Goal: Information Seeking & Learning: Check status

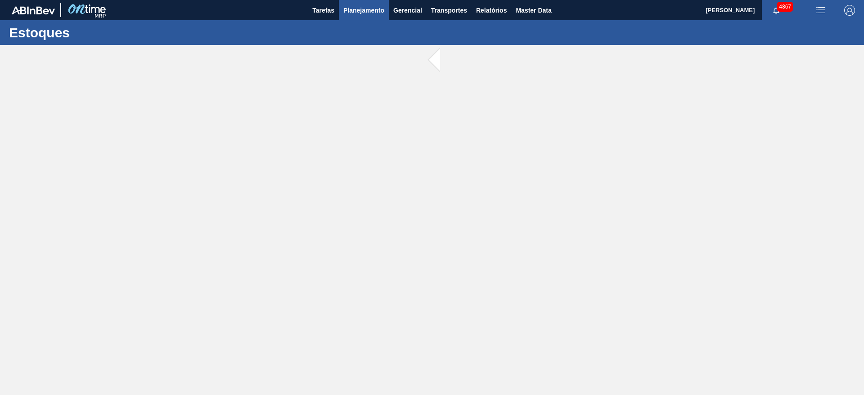
click at [355, 14] on span "Planejamento" at bounding box center [363, 10] width 41 height 11
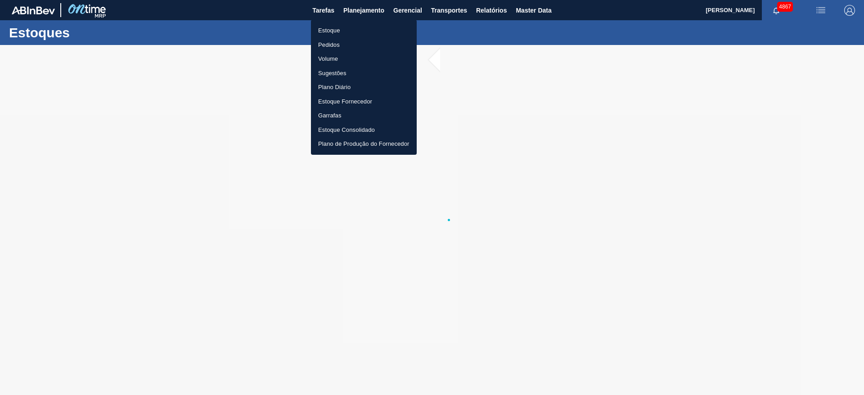
click at [338, 31] on li "Estoque" at bounding box center [364, 30] width 106 height 14
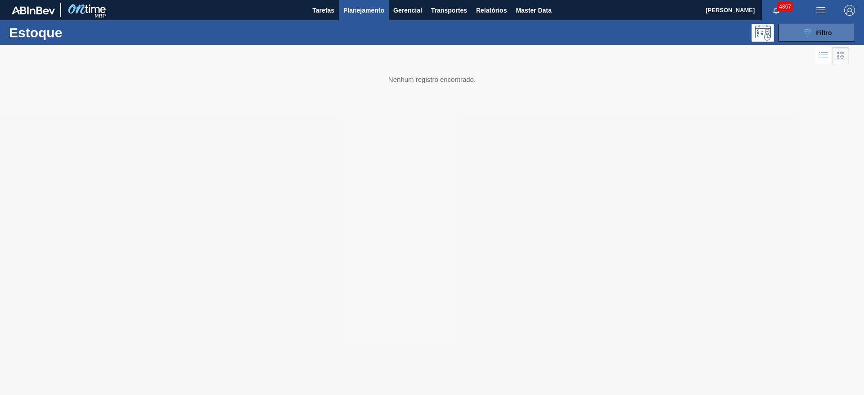
click at [816, 36] on div "089F7B8B-B2A5-4AFE-B5C0-19BA573D28AC Filtro" at bounding box center [817, 32] width 30 height 11
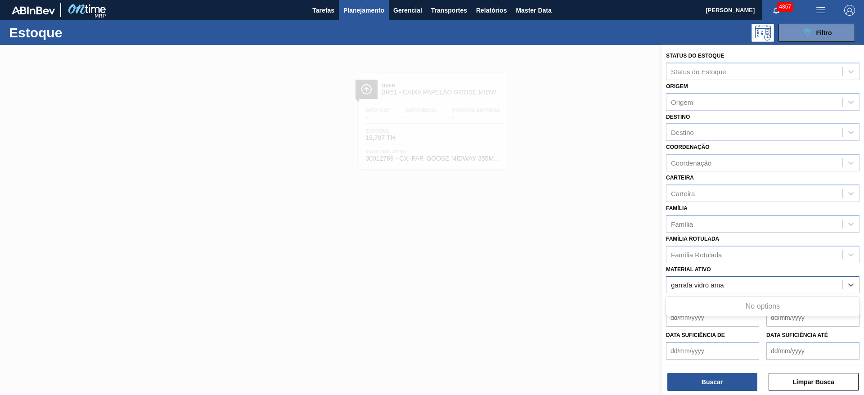
type ativo "garrafa vidro am"
drag, startPoint x: 725, startPoint y: 284, endPoint x: 628, endPoint y: 293, distance: 97.6
click at [661, 293] on div "Status do Estoque Status do Estoque Origem Origem Destino Destino Coordenação C…" at bounding box center [762, 242] width 202 height 395
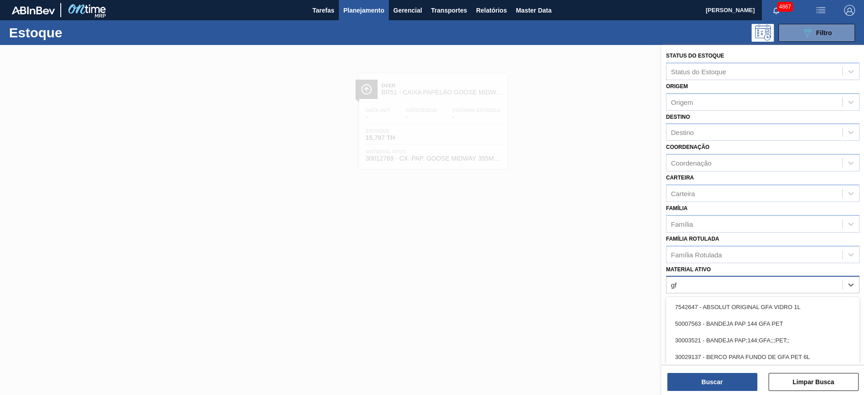
type ativo "g"
type ativo "ambar 74"
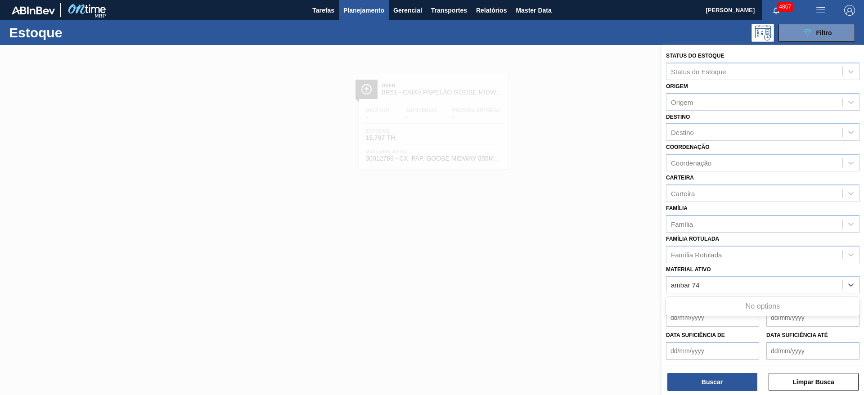
drag, startPoint x: 696, startPoint y: 287, endPoint x: 618, endPoint y: 295, distance: 79.1
click at [661, 295] on div "Status do Estoque Status do Estoque Origem Origem Destino Destino Coordenação C…" at bounding box center [762, 242] width 202 height 395
drag, startPoint x: 702, startPoint y: 283, endPoint x: 647, endPoint y: 288, distance: 55.5
click at [661, 288] on div "Status do Estoque Status do Estoque Origem Origem Destino Destino Coordenação C…" at bounding box center [762, 242] width 202 height 395
type ativo "740"
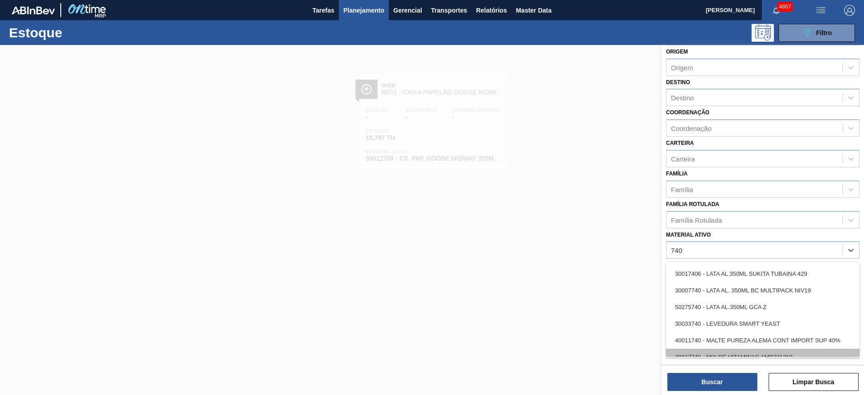
scroll to position [945, 0]
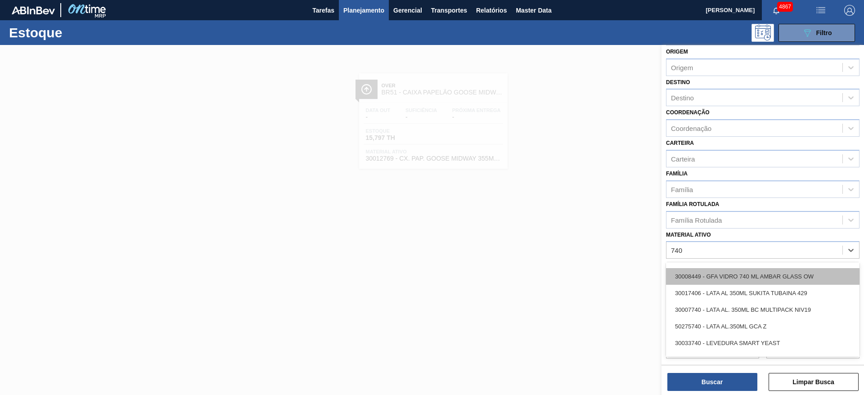
click at [736, 278] on div "30008449 - GFA VIDRO 740 ML AMBAR GLASS OW" at bounding box center [762, 276] width 193 height 17
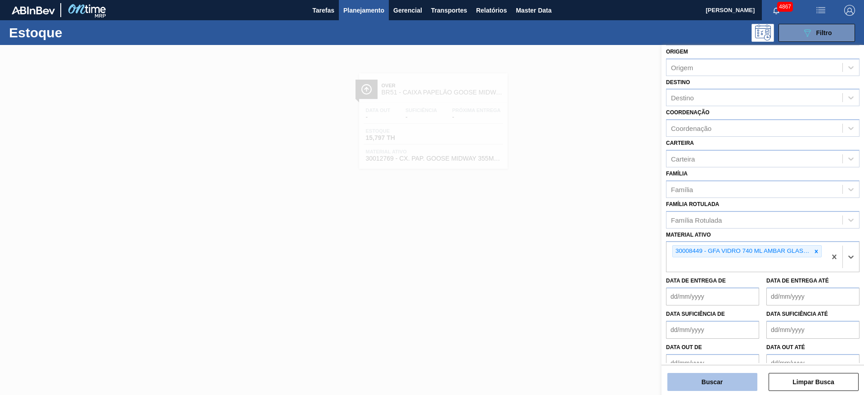
click at [730, 382] on button "Buscar" at bounding box center [712, 382] width 90 height 18
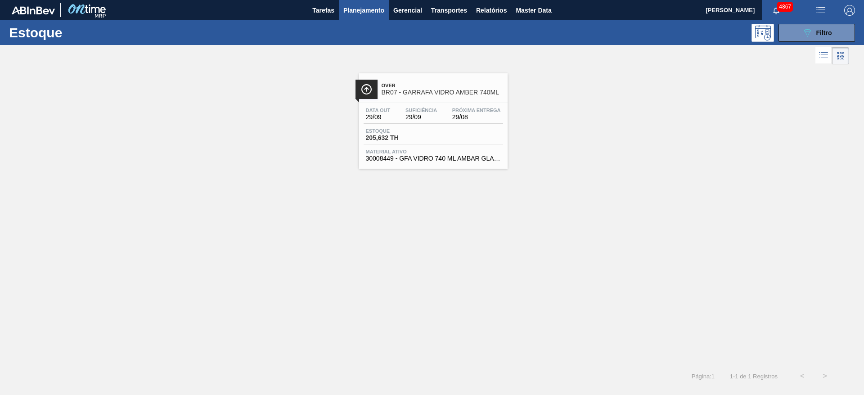
click at [461, 114] on span "29/08" at bounding box center [476, 117] width 49 height 7
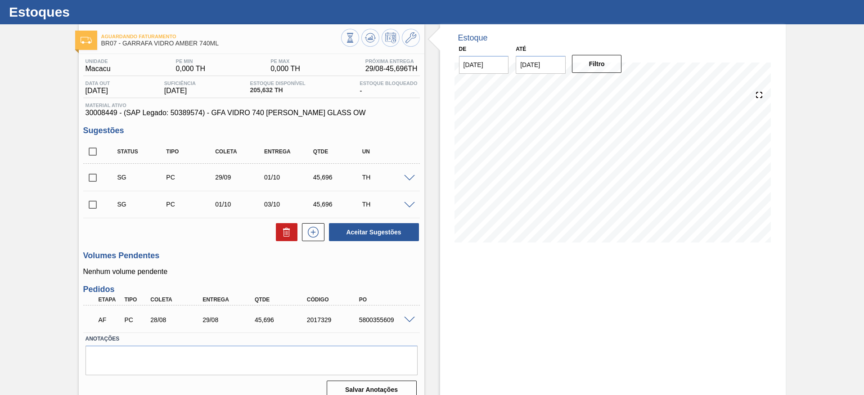
scroll to position [32, 0]
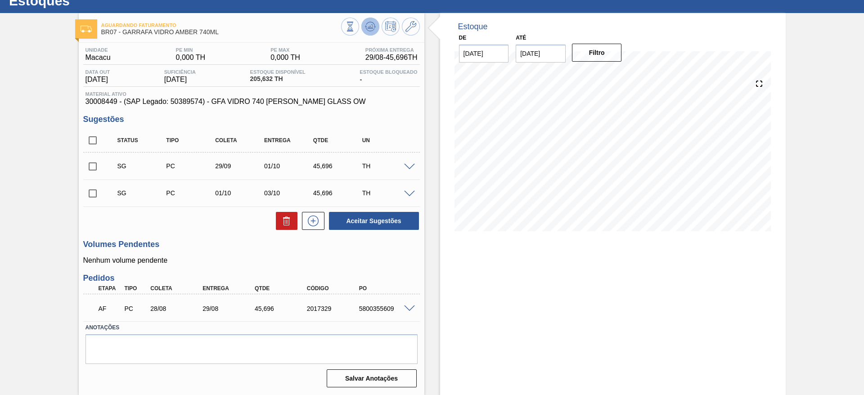
click at [367, 18] on button at bounding box center [370, 27] width 18 height 18
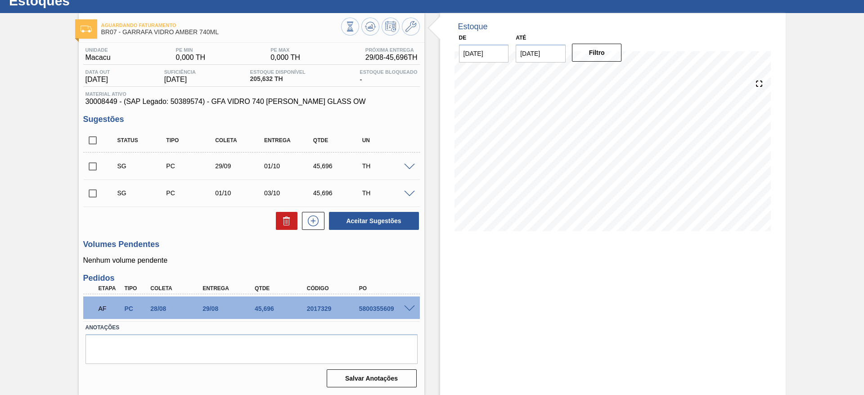
click at [413, 306] on span at bounding box center [409, 308] width 11 height 7
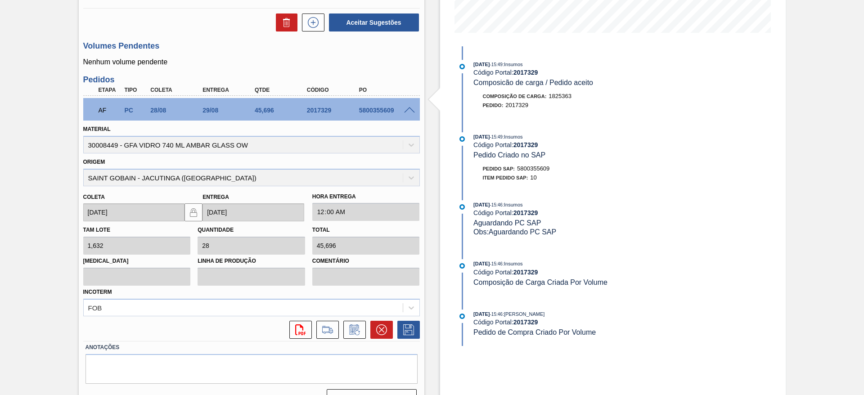
scroll to position [250, 0]
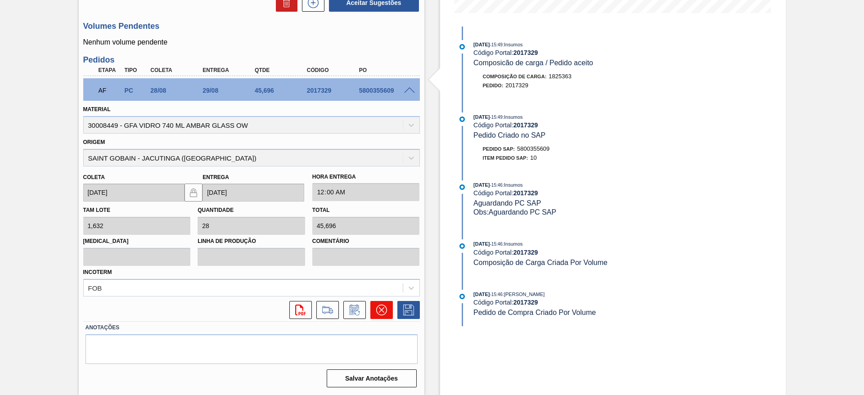
click at [387, 312] on button at bounding box center [381, 310] width 22 height 18
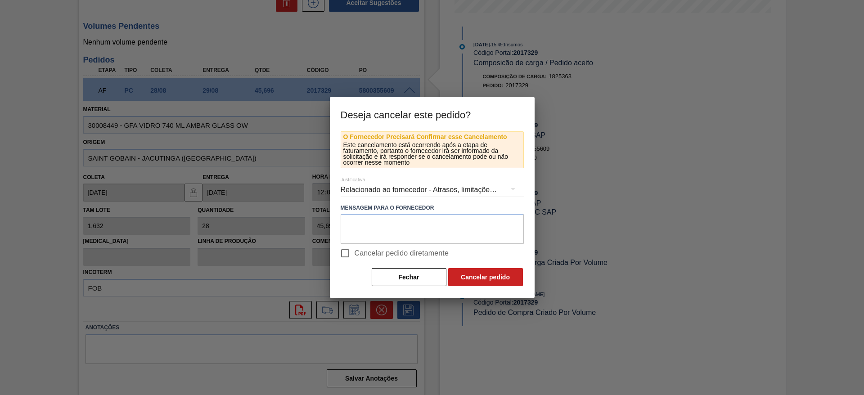
click at [406, 187] on div "Relacionado ao fornecedor - Atrasos, limitações de capacidade, etc." at bounding box center [431, 189] width 183 height 25
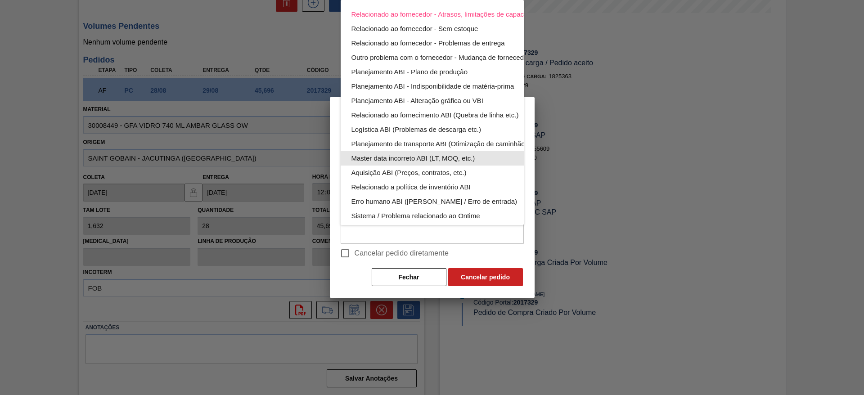
scroll to position [59, 0]
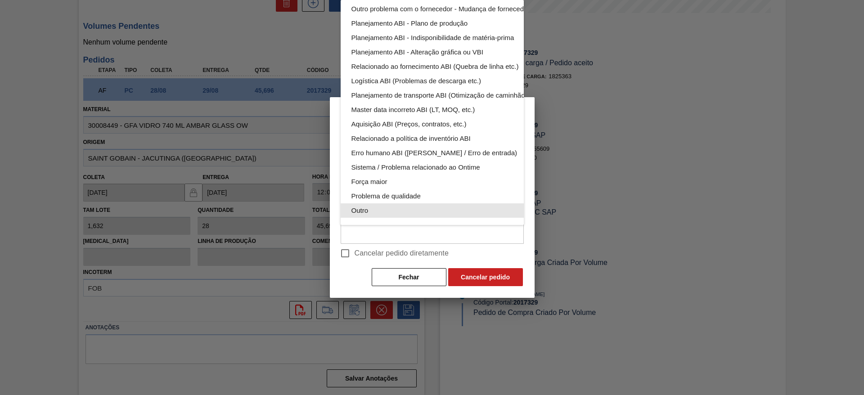
click at [421, 206] on div "Outro" at bounding box center [453, 210] width 204 height 14
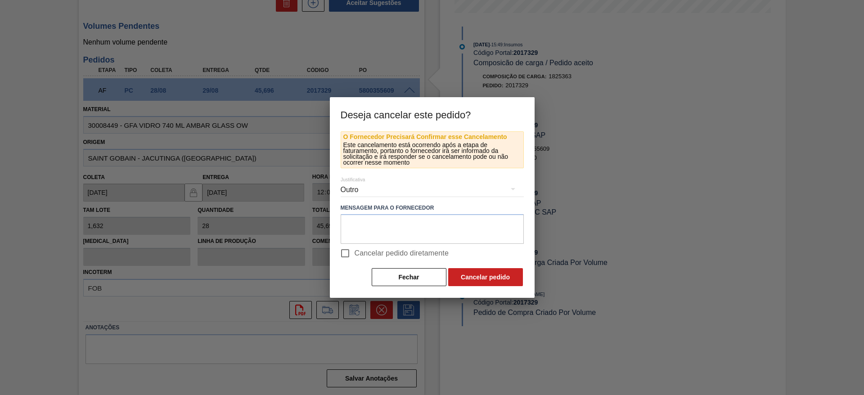
click at [340, 255] on input "Cancelar pedido diretamente" at bounding box center [345, 253] width 19 height 19
checkbox input "true"
click at [465, 273] on button "Cancelar pedido" at bounding box center [485, 277] width 75 height 18
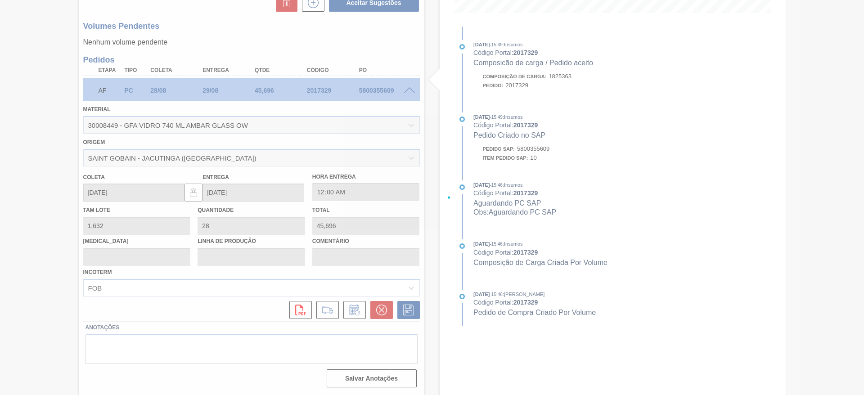
scroll to position [32, 0]
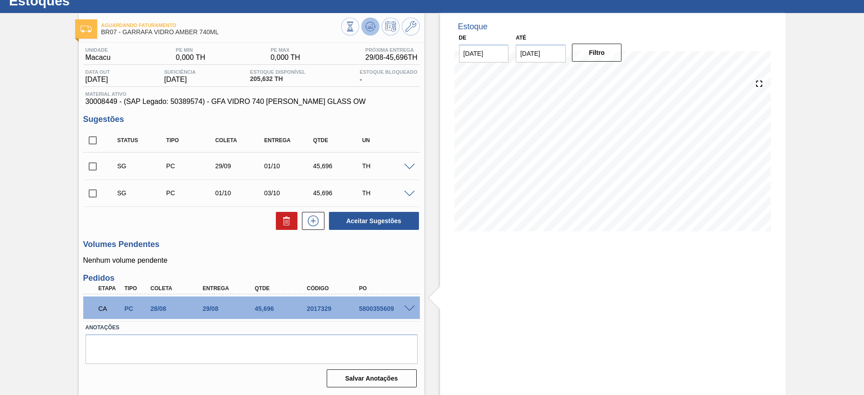
click at [372, 30] on icon at bounding box center [370, 26] width 11 height 11
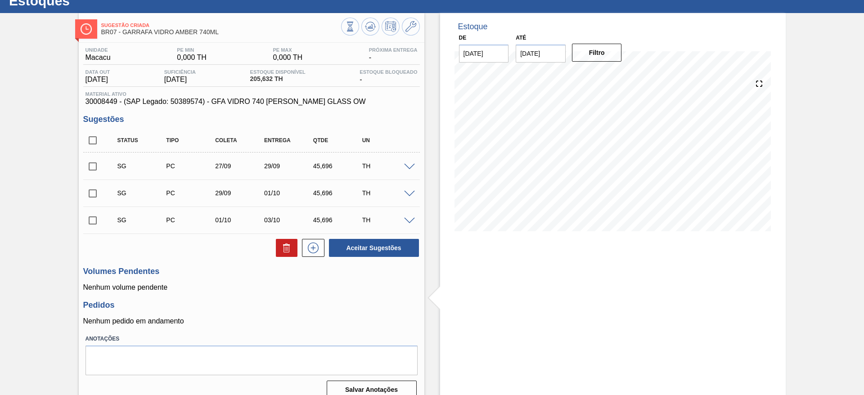
scroll to position [0, 0]
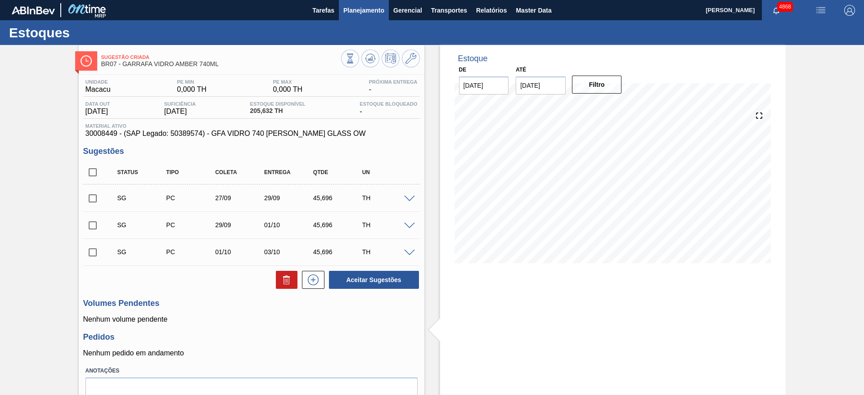
click at [375, 8] on span "Planejamento" at bounding box center [363, 10] width 41 height 11
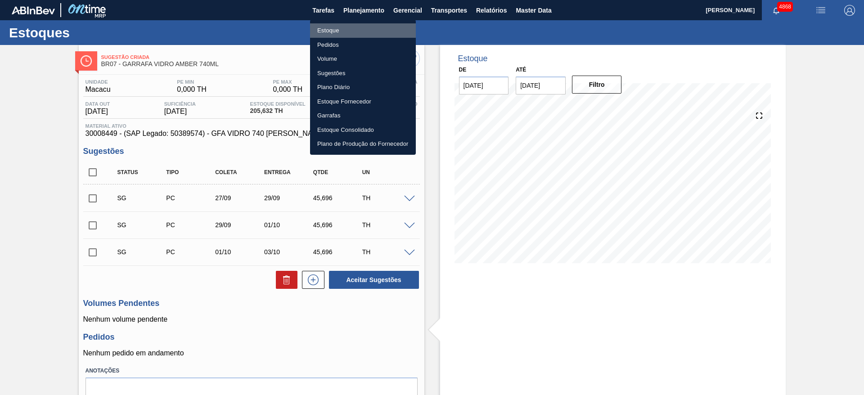
drag, startPoint x: 317, startPoint y: 24, endPoint x: 449, endPoint y: 23, distance: 131.8
click at [318, 24] on li "Estoque" at bounding box center [363, 30] width 106 height 14
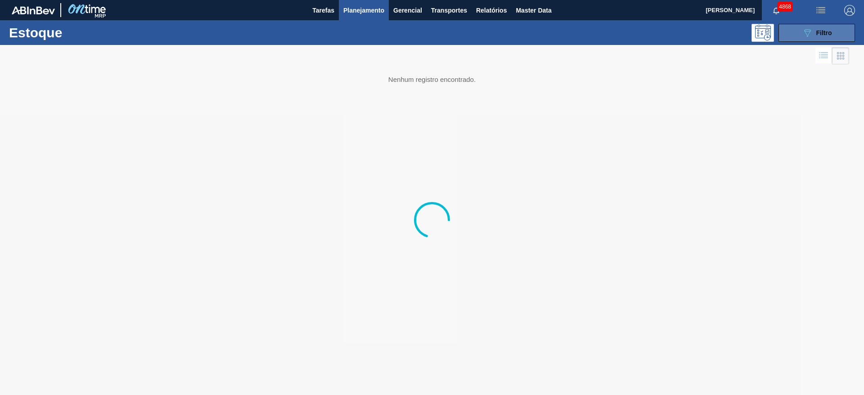
click at [787, 32] on button "089F7B8B-B2A5-4AFE-B5C0-19BA573D28AC Filtro" at bounding box center [816, 33] width 76 height 18
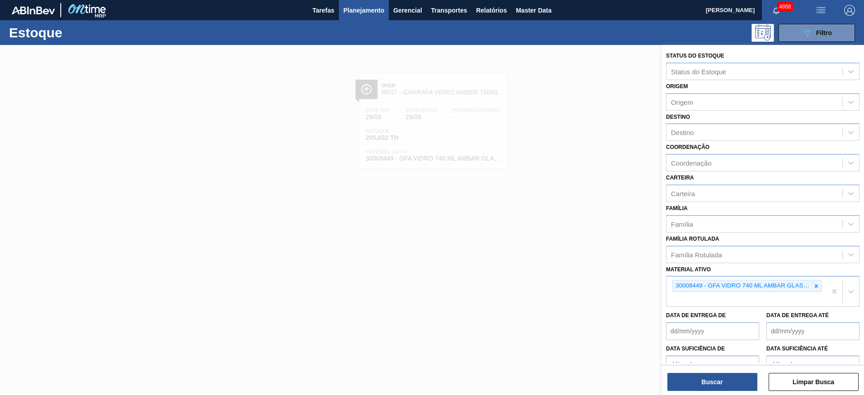
click at [815, 287] on icon at bounding box center [816, 285] width 3 height 3
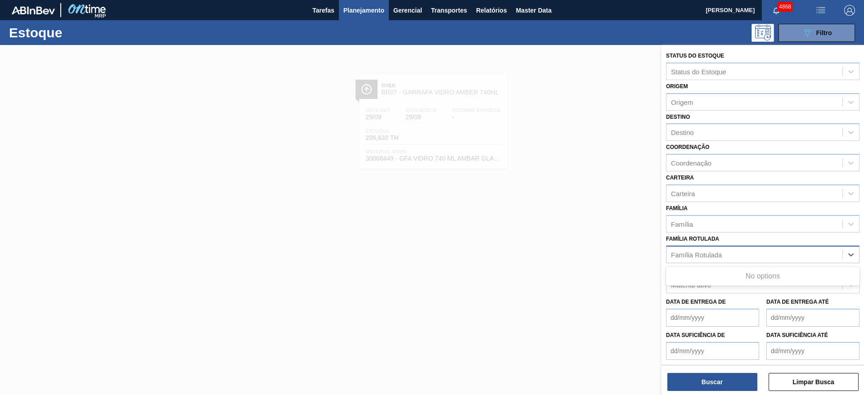
click at [734, 256] on div "Família Rotulada" at bounding box center [754, 254] width 176 height 13
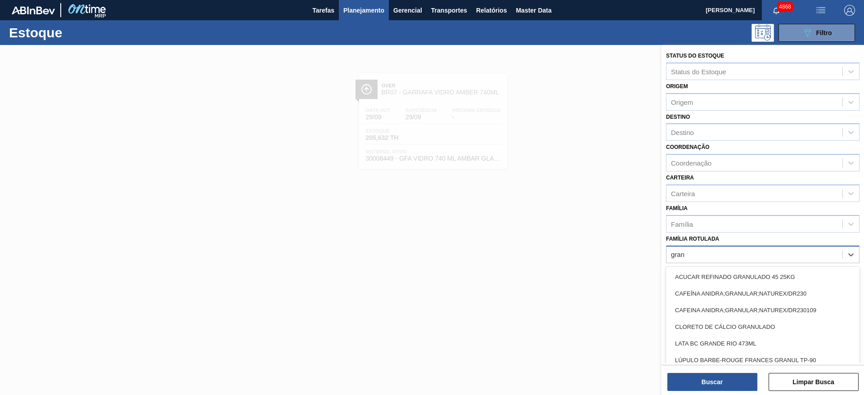
type Rotulada "granu"
click at [743, 322] on div "CLORETO DE CÁLCIO GRANULADO" at bounding box center [762, 326] width 193 height 17
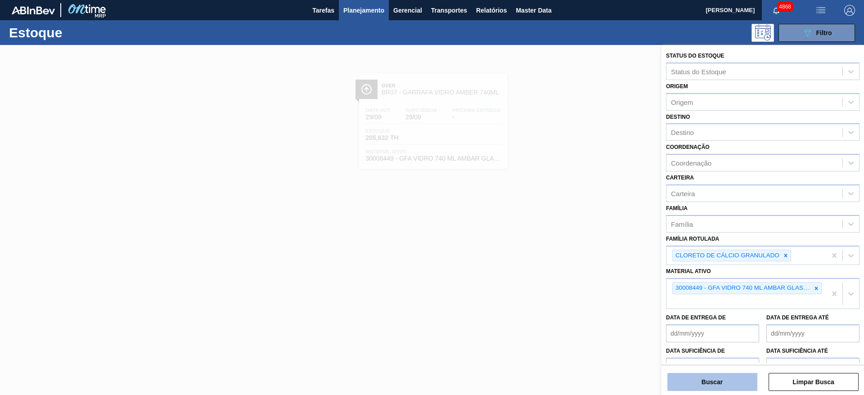
click at [748, 375] on button "Buscar" at bounding box center [712, 382] width 90 height 18
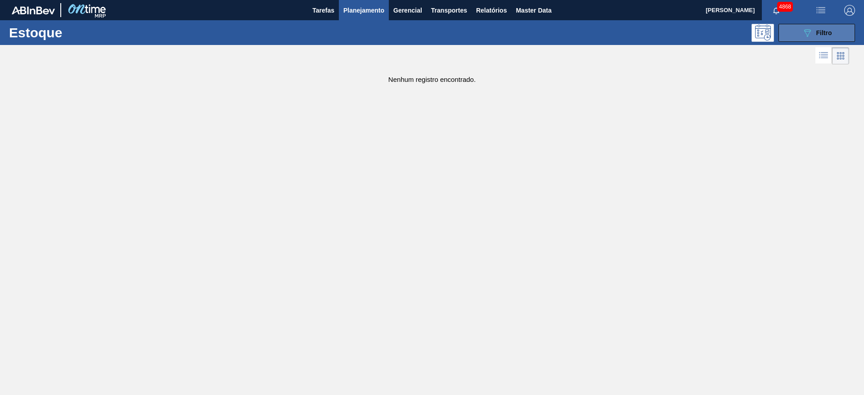
click at [836, 35] on button "089F7B8B-B2A5-4AFE-B5C0-19BA573D28AC Filtro" at bounding box center [816, 33] width 76 height 18
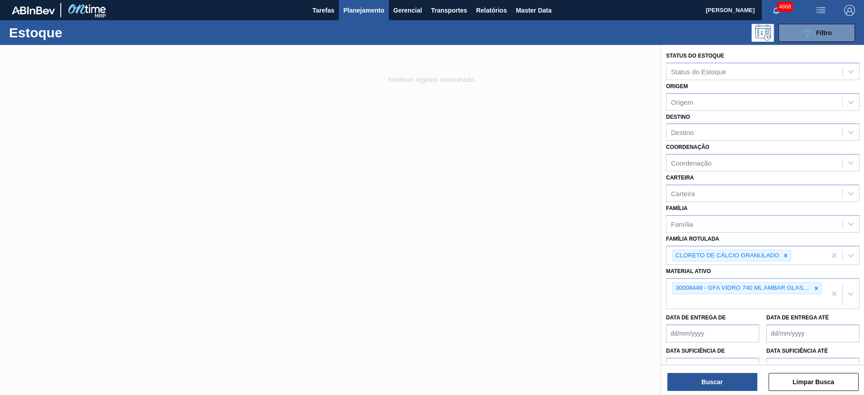
drag, startPoint x: 814, startPoint y: 287, endPoint x: 797, endPoint y: 304, distance: 24.2
click at [815, 288] on icon at bounding box center [816, 288] width 3 height 3
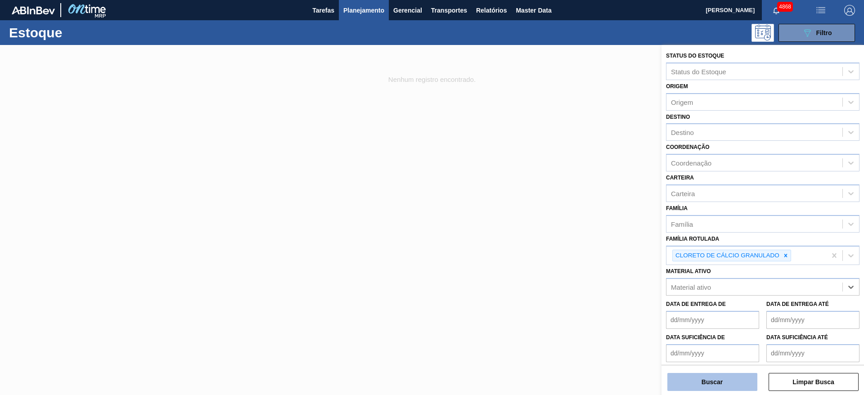
click at [695, 384] on button "Buscar" at bounding box center [712, 382] width 90 height 18
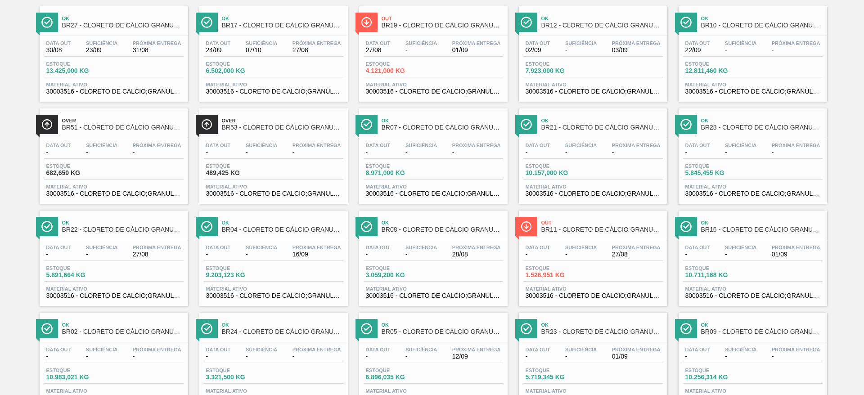
scroll to position [103, 0]
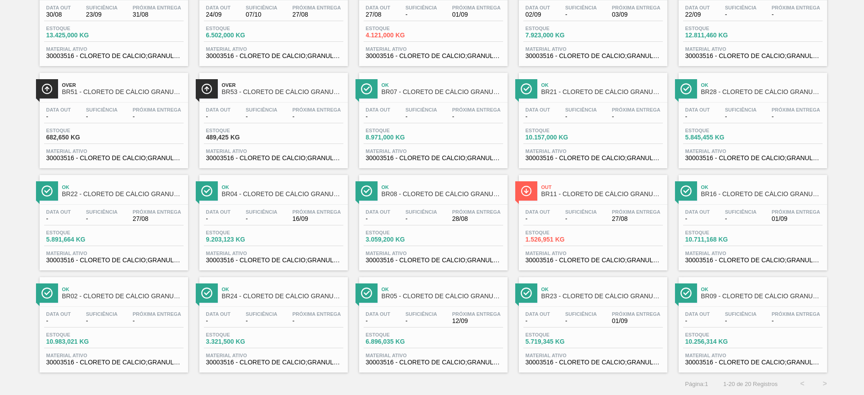
click at [112, 244] on div "Estoque 5.891,664 KG" at bounding box center [113, 238] width 139 height 16
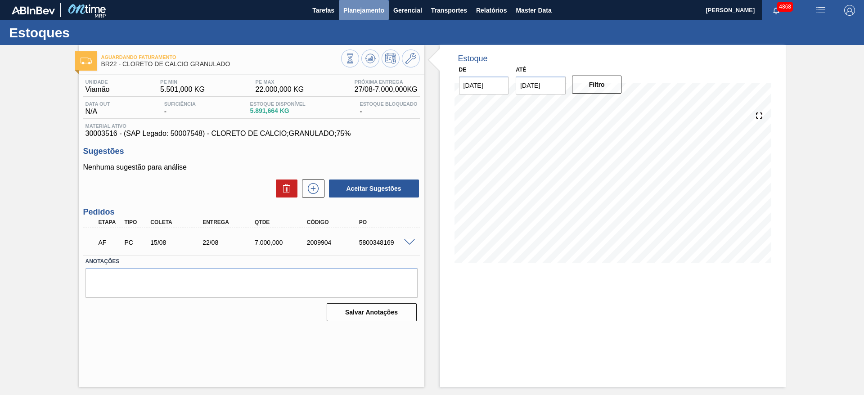
click at [356, 7] on span "Planejamento" at bounding box center [363, 10] width 41 height 11
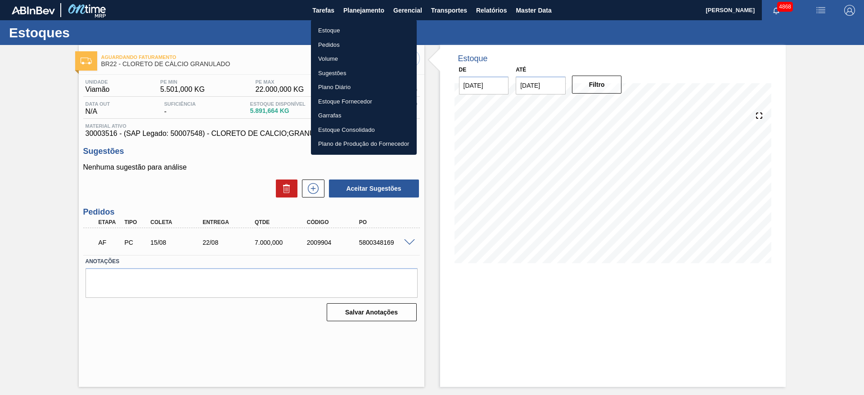
click at [371, 47] on li "Pedidos" at bounding box center [364, 45] width 106 height 14
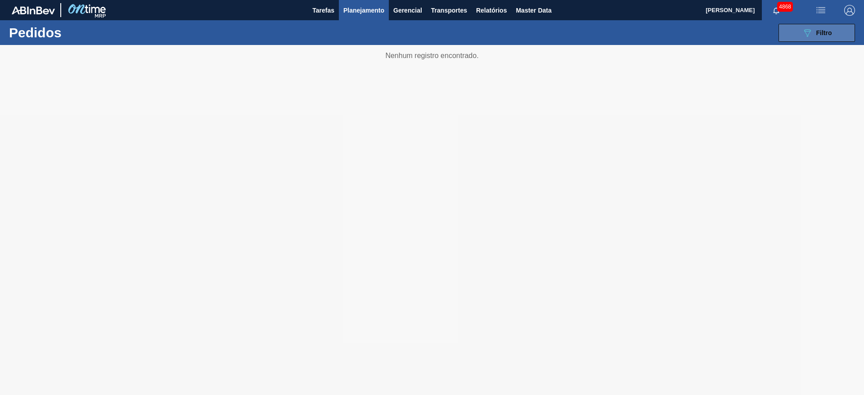
click at [830, 28] on div "089F7B8B-B2A5-4AFE-B5C0-19BA573D28AC Filtro" at bounding box center [817, 32] width 30 height 11
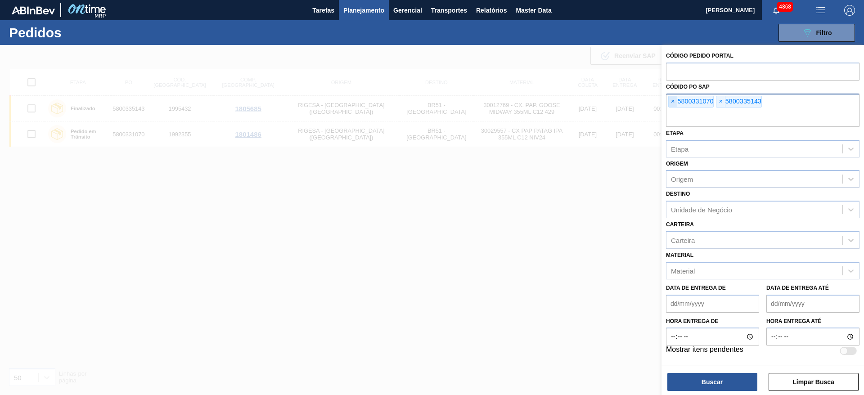
click at [674, 103] on span "×" at bounding box center [672, 101] width 9 height 11
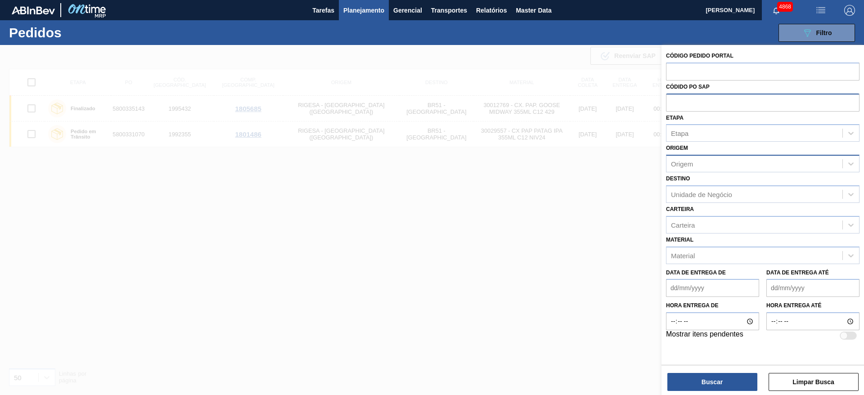
click at [702, 161] on div "Origem" at bounding box center [754, 163] width 176 height 13
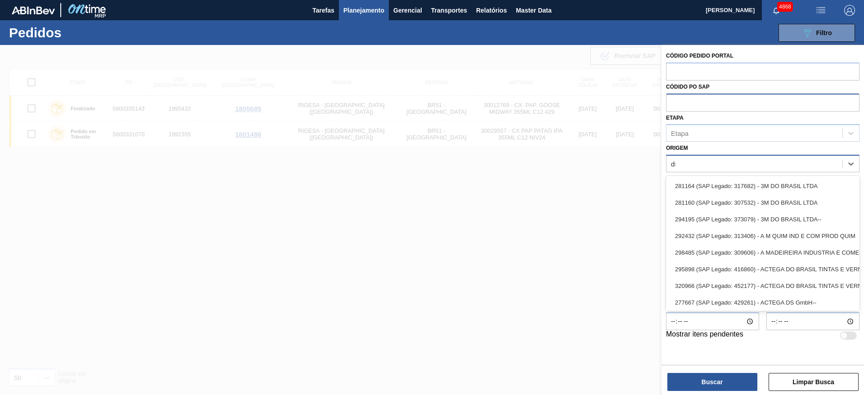
type input "dsm"
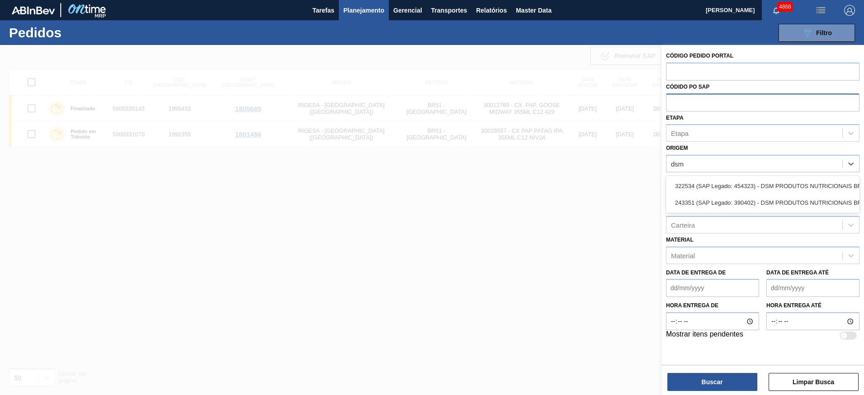
scroll to position [0, 20]
click at [825, 184] on div "322534 (SAP Legado: 454323) - DSM PRODUTOS NUTRICIONAIS BRASIL" at bounding box center [741, 186] width 193 height 17
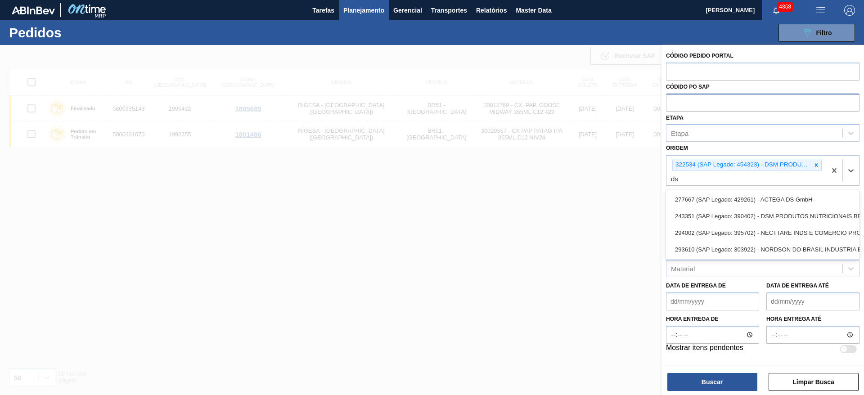
type input "dsm"
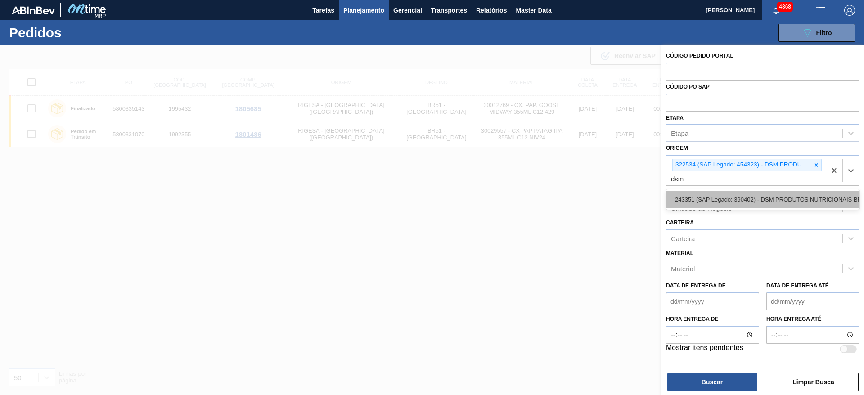
click at [819, 201] on div "243351 (SAP Legado: 390402) - DSM PRODUTOS NUTRICIONAIS BRASIL S" at bounding box center [762, 199] width 193 height 17
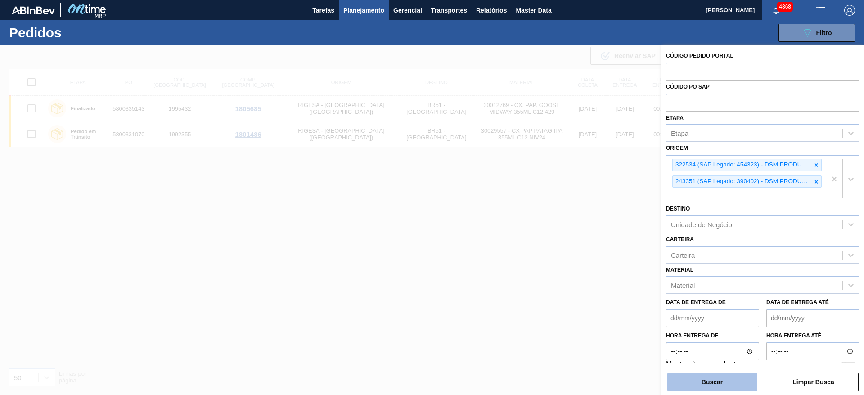
click at [716, 385] on button "Buscar" at bounding box center [712, 382] width 90 height 18
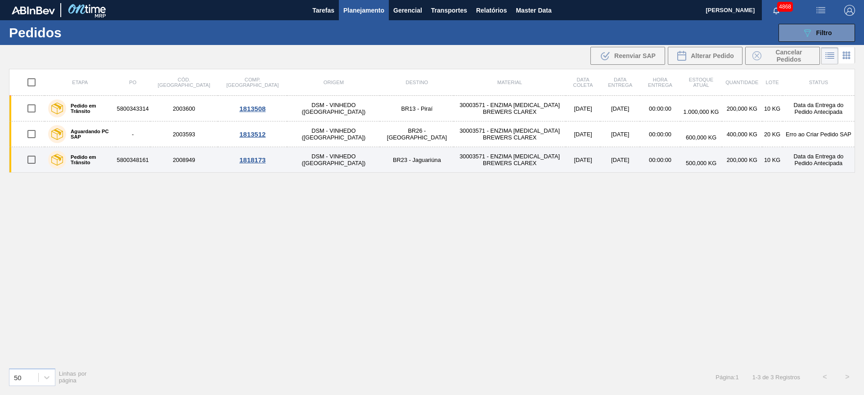
click at [380, 167] on td "BR23 - Jaguariúna" at bounding box center [417, 160] width 74 height 26
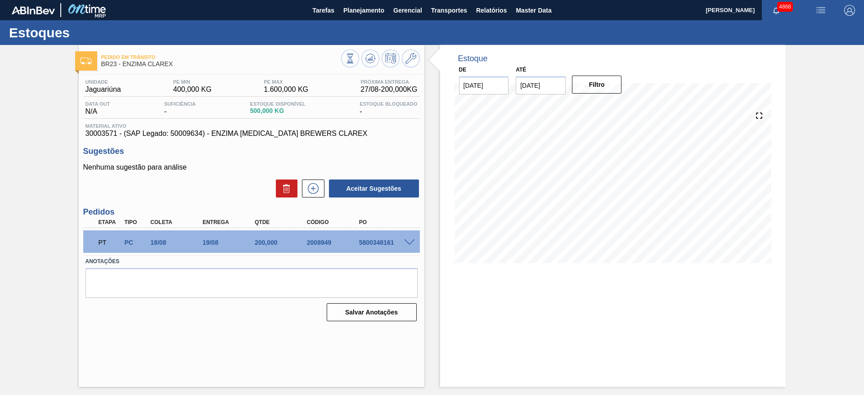
click at [407, 241] on span at bounding box center [409, 242] width 11 height 7
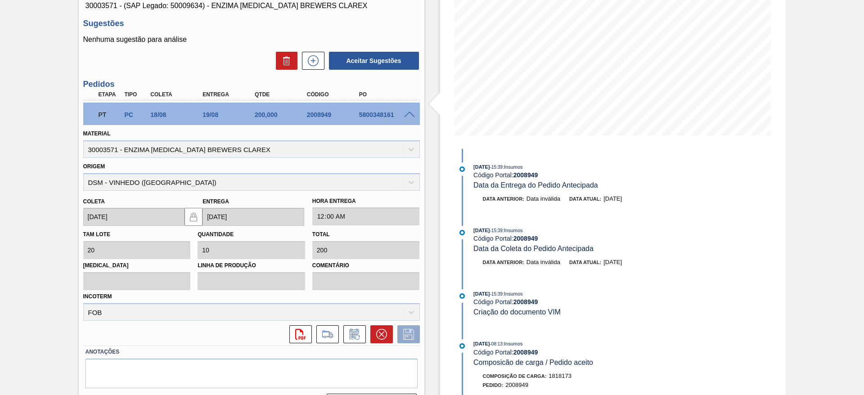
scroll to position [85, 0]
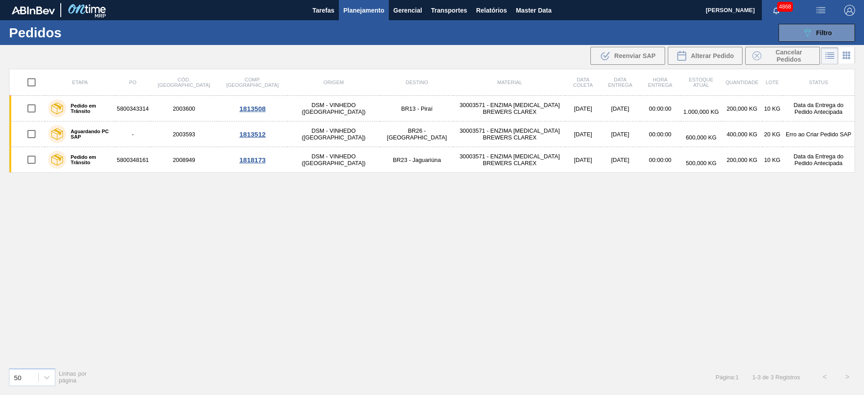
drag, startPoint x: 469, startPoint y: 213, endPoint x: 470, endPoint y: 202, distance: 11.3
click at [469, 212] on div "Etapa PO Cód. Pedido Comp. Carga Origem Destino Material Data [PERSON_NAME] Dat…" at bounding box center [432, 214] width 846 height 291
